Goal: Task Accomplishment & Management: Use online tool/utility

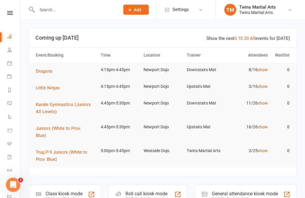
scroll to position [16, 0]
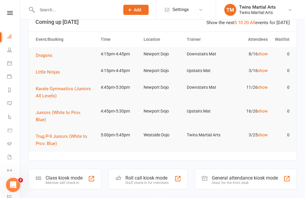
click at [165, 175] on div "Roll call kiosk mode" at bounding box center [147, 178] width 43 height 6
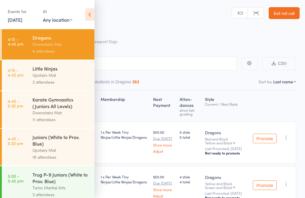
click at [51, 81] on div "3 attendees" at bounding box center [60, 82] width 57 height 7
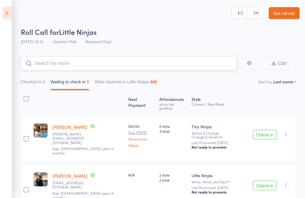
click at [52, 61] on input "search" at bounding box center [129, 64] width 216 height 14
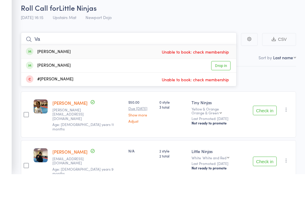
type input "V"
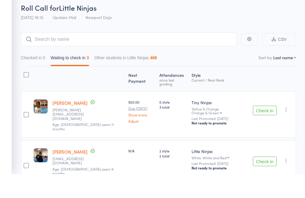
scroll to position [24, 0]
click at [265, 109] on button "Check in" at bounding box center [265, 111] width 24 height 10
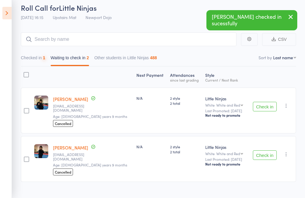
scroll to position [9, 0]
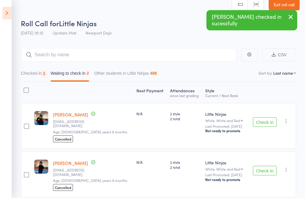
click at [262, 123] on button "Check in" at bounding box center [265, 122] width 24 height 10
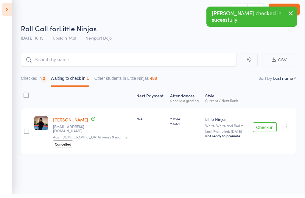
scroll to position [4, 0]
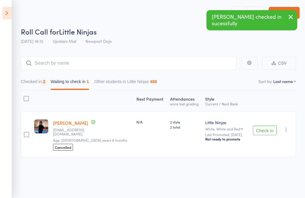
click at [265, 126] on button "Check in" at bounding box center [265, 131] width 24 height 10
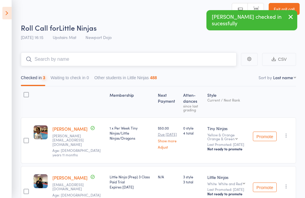
click at [41, 60] on input "search" at bounding box center [129, 59] width 216 height 14
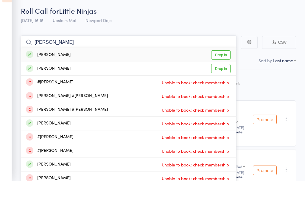
click at [217, 52] on input "[PERSON_NAME]" at bounding box center [129, 59] width 216 height 14
type input "[PERSON_NAME]"
click at [219, 67] on link "Drop in" at bounding box center [220, 71] width 19 height 9
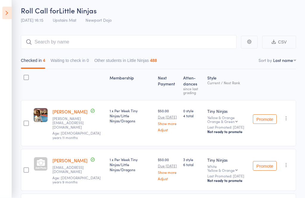
scroll to position [40, 0]
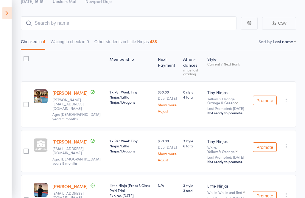
click at [8, 16] on icon at bounding box center [6, 13] width 9 height 13
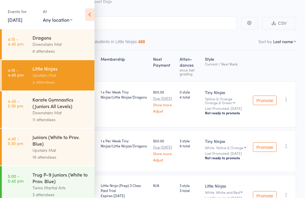
click at [86, 19] on icon at bounding box center [89, 14] width 9 height 13
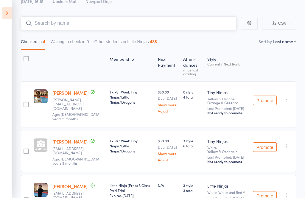
click at [48, 26] on input "search" at bounding box center [129, 23] width 216 height 14
click at [3, 15] on icon at bounding box center [6, 13] width 9 height 13
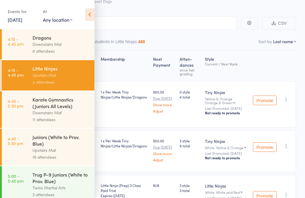
click at [35, 42] on div "Downstairs Mat" at bounding box center [60, 44] width 57 height 7
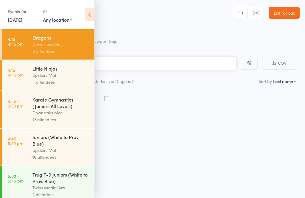
scroll to position [4, 0]
click at [88, 16] on icon at bounding box center [89, 14] width 9 height 13
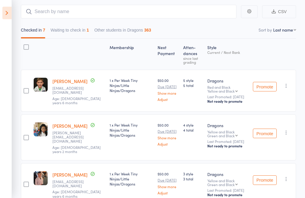
scroll to position [58, 0]
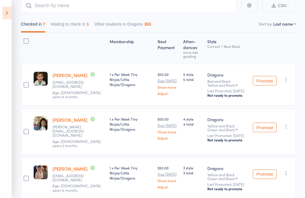
click at [81, 28] on button "Waiting to check in 1" at bounding box center [70, 26] width 38 height 14
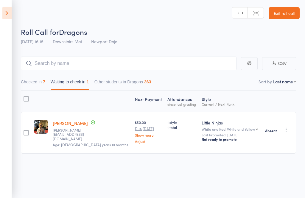
scroll to position [4, 0]
click at [287, 127] on icon "button" at bounding box center [287, 129] width 6 height 6
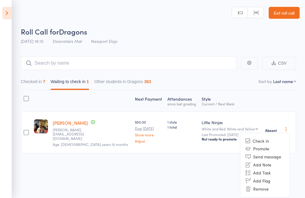
click at [248, 186] on icon at bounding box center [248, 188] width 5 height 5
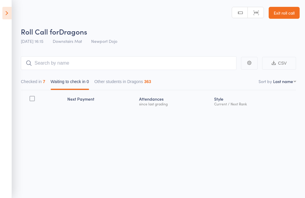
click at [11, 10] on icon at bounding box center [6, 13] width 9 height 13
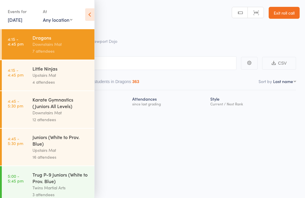
click at [38, 73] on div "Upstairs Mat" at bounding box center [60, 75] width 57 height 7
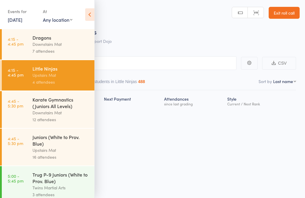
click at [88, 16] on icon at bounding box center [89, 14] width 9 height 13
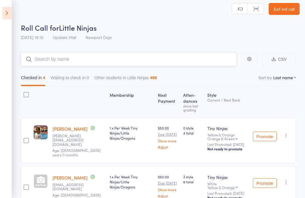
click at [41, 65] on input "search" at bounding box center [129, 59] width 216 height 14
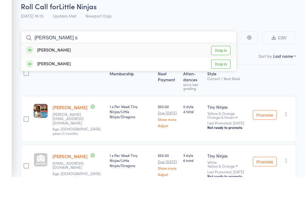
type input "[PERSON_NAME] s"
click at [222, 67] on link "Drop in" at bounding box center [220, 71] width 19 height 9
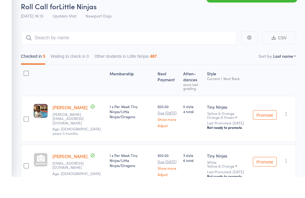
scroll to position [26, 0]
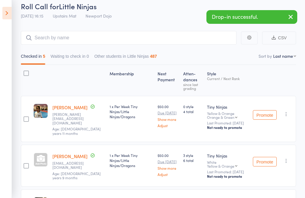
click at [11, 16] on icon at bounding box center [6, 13] width 9 height 13
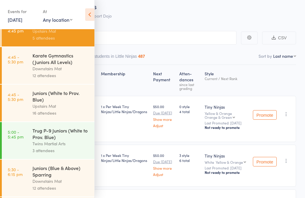
scroll to position [43, 0]
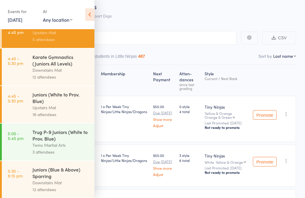
click at [27, 113] on link "4:45 - 5:30 pm Juniors (White to Prov. Blue) Upstairs Mat 16 attendees" at bounding box center [48, 104] width 93 height 37
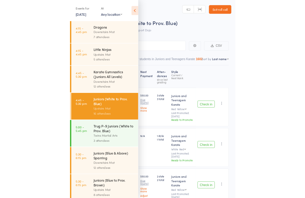
scroll to position [4, 0]
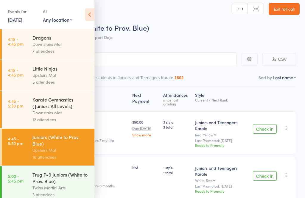
click at [86, 15] on icon at bounding box center [89, 14] width 9 height 13
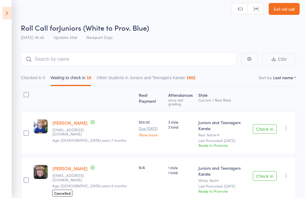
click at [267, 128] on button "Check in" at bounding box center [265, 129] width 24 height 10
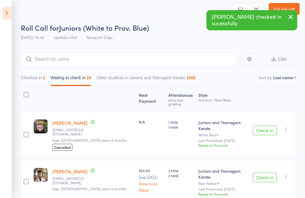
click at [265, 126] on button "Check in" at bounding box center [265, 131] width 24 height 10
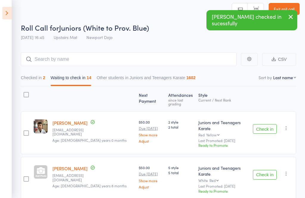
click at [264, 125] on button "Check in" at bounding box center [265, 129] width 24 height 10
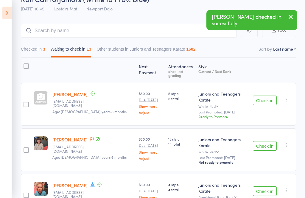
scroll to position [32, 0]
click at [266, 142] on button "Check in" at bounding box center [265, 147] width 24 height 10
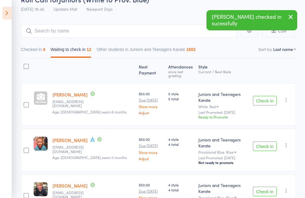
click at [261, 142] on button "Check in" at bounding box center [265, 147] width 24 height 10
click at [264, 142] on button "Check in" at bounding box center [265, 147] width 24 height 10
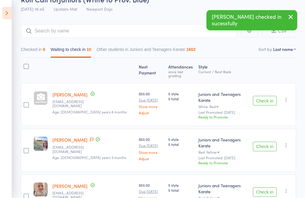
click at [264, 142] on button "Check in" at bounding box center [265, 147] width 24 height 10
click at [261, 142] on button "Check in" at bounding box center [265, 147] width 24 height 10
click at [258, 142] on button "Check in" at bounding box center [265, 147] width 24 height 10
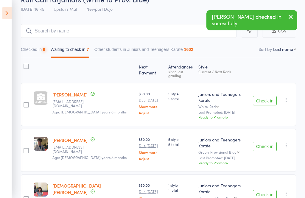
click at [259, 142] on button "Check in" at bounding box center [265, 147] width 24 height 10
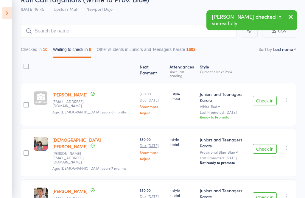
click at [261, 144] on button "Check in" at bounding box center [265, 149] width 24 height 10
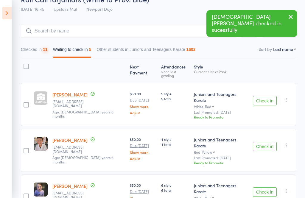
click at [258, 142] on button "Check in" at bounding box center [265, 147] width 24 height 10
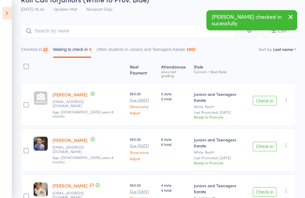
click at [258, 142] on button "Check in" at bounding box center [265, 147] width 24 height 10
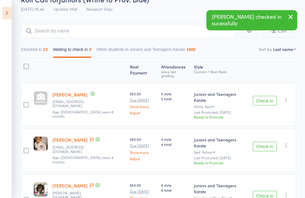
click at [259, 142] on button "Check in" at bounding box center [265, 147] width 24 height 10
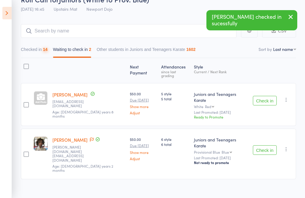
scroll to position [1, 0]
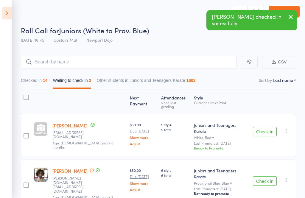
click at [262, 176] on div "Check in Check in Promote Send message Add Note Add Task Add Flag Remove Mark a…" at bounding box center [274, 185] width 46 height 50
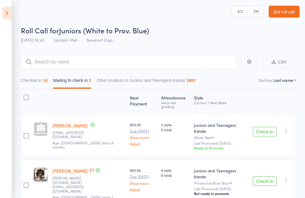
click at [262, 177] on button "Check in" at bounding box center [265, 182] width 24 height 10
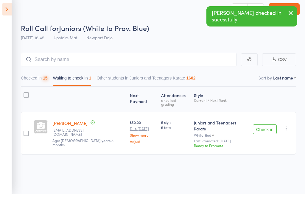
scroll to position [4, 0]
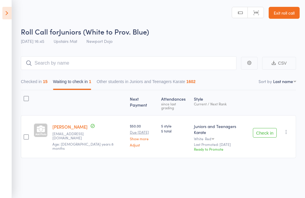
click at [288, 129] on icon "button" at bounding box center [287, 132] width 6 height 6
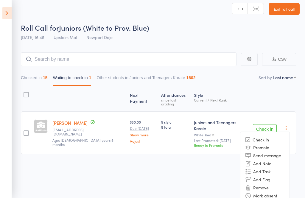
click at [261, 184] on li "Remove" at bounding box center [265, 188] width 49 height 8
